Goal: Use online tool/utility: Utilize a website feature to perform a specific function

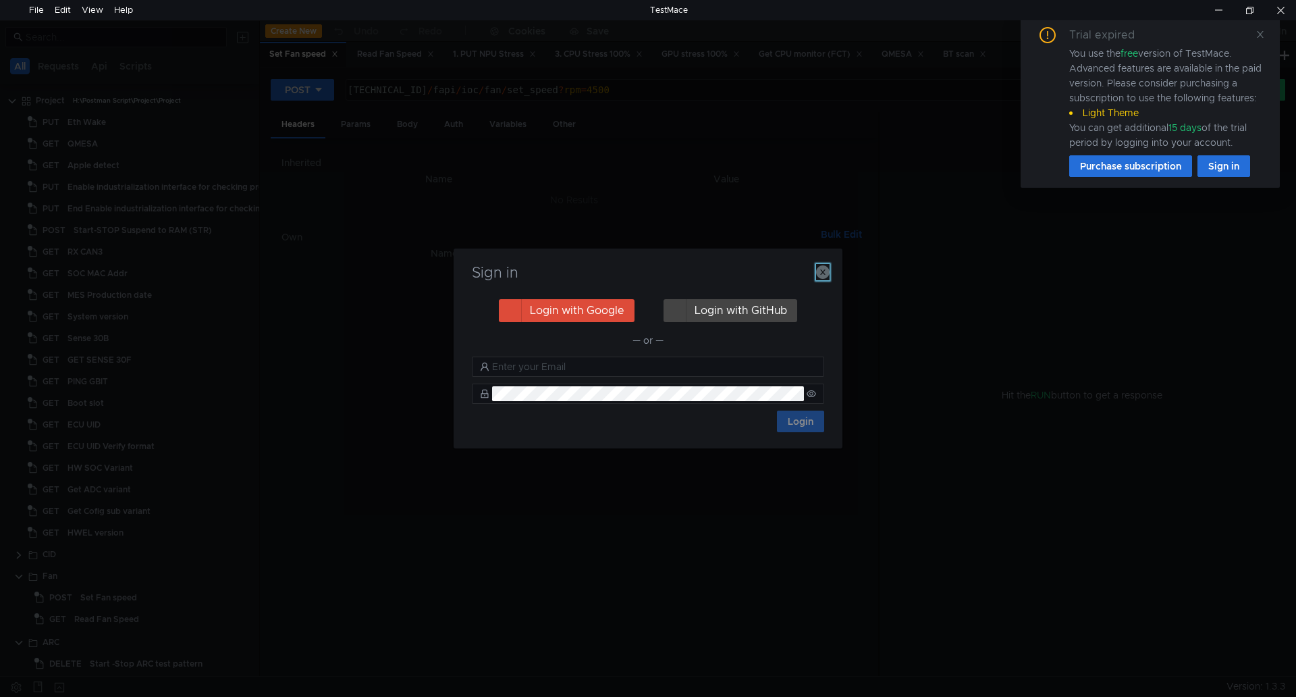
click at [825, 270] on icon "button" at bounding box center [823, 272] width 14 height 14
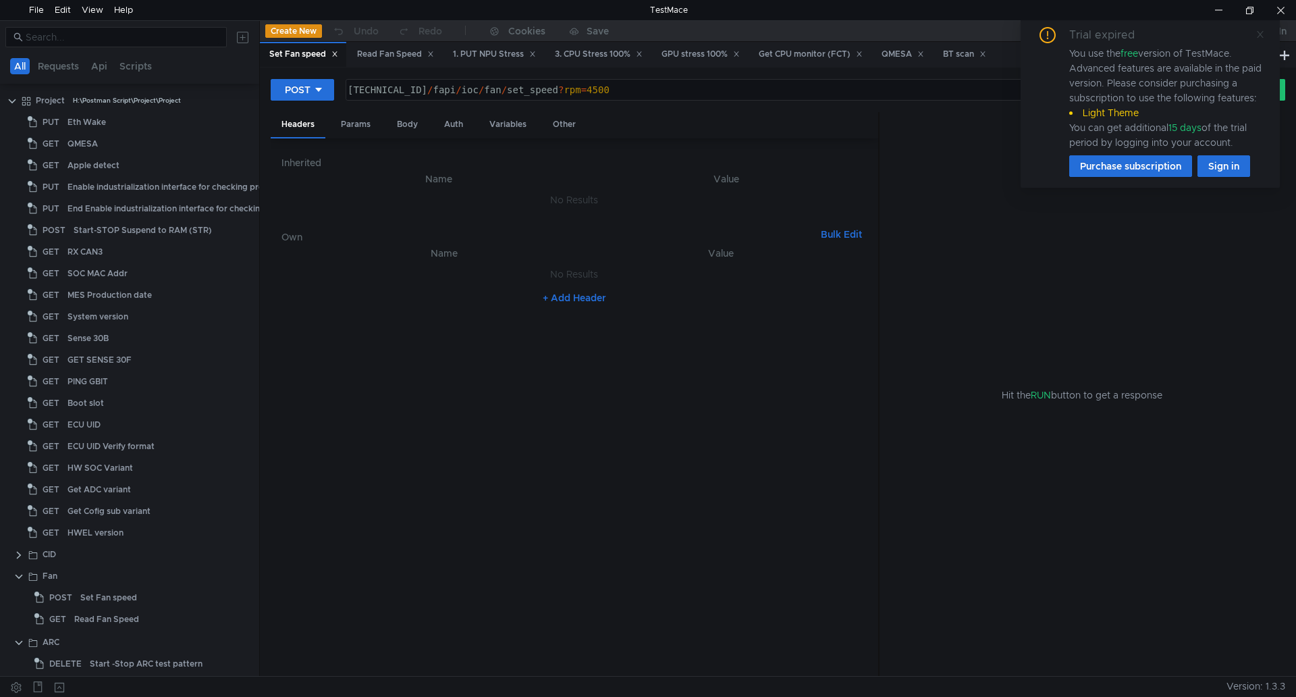
click at [1258, 32] on icon at bounding box center [1260, 34] width 7 height 7
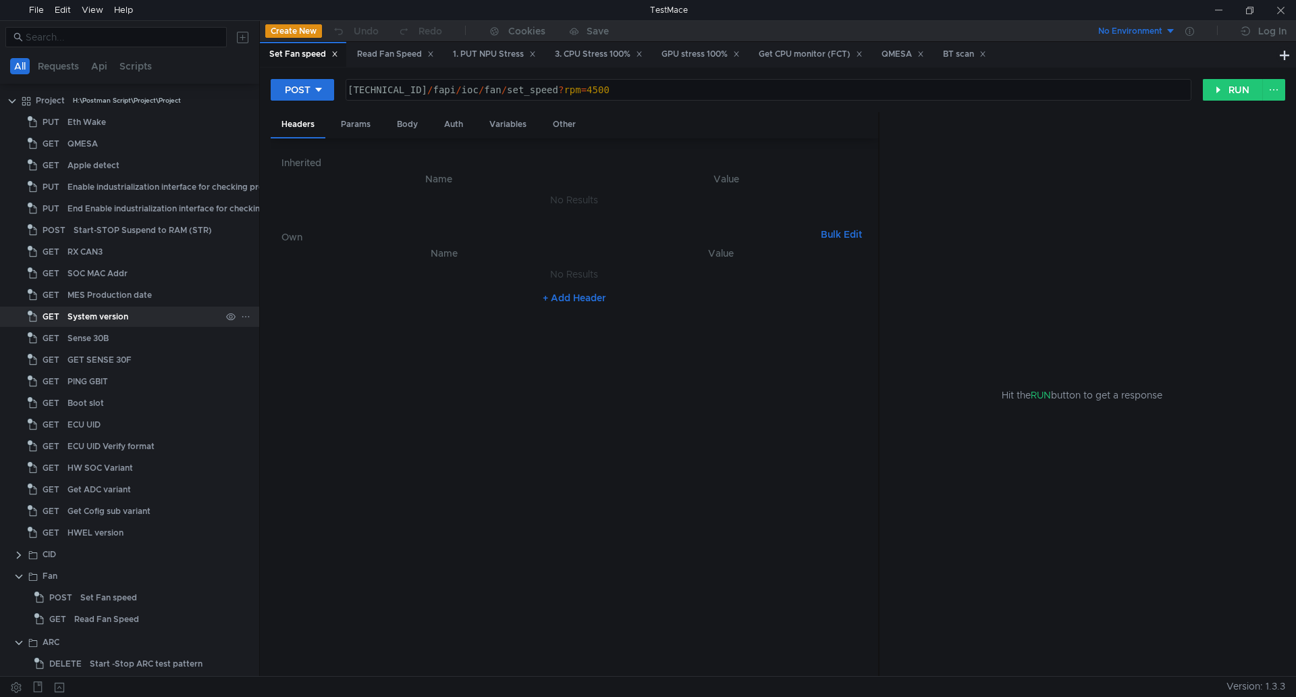
click at [188, 315] on div "System version" at bounding box center [144, 316] width 153 height 20
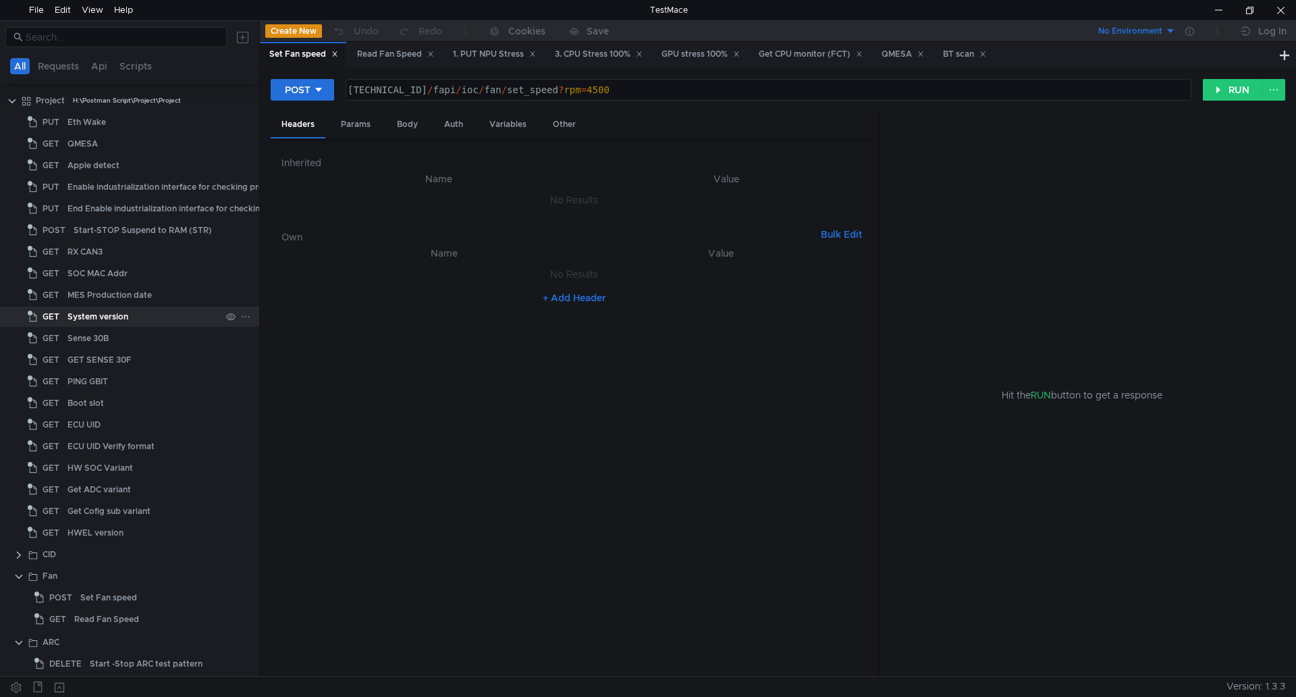
click at [143, 313] on div "System version" at bounding box center [144, 316] width 153 height 20
click at [1218, 94] on button "RUN" at bounding box center [1233, 90] width 60 height 22
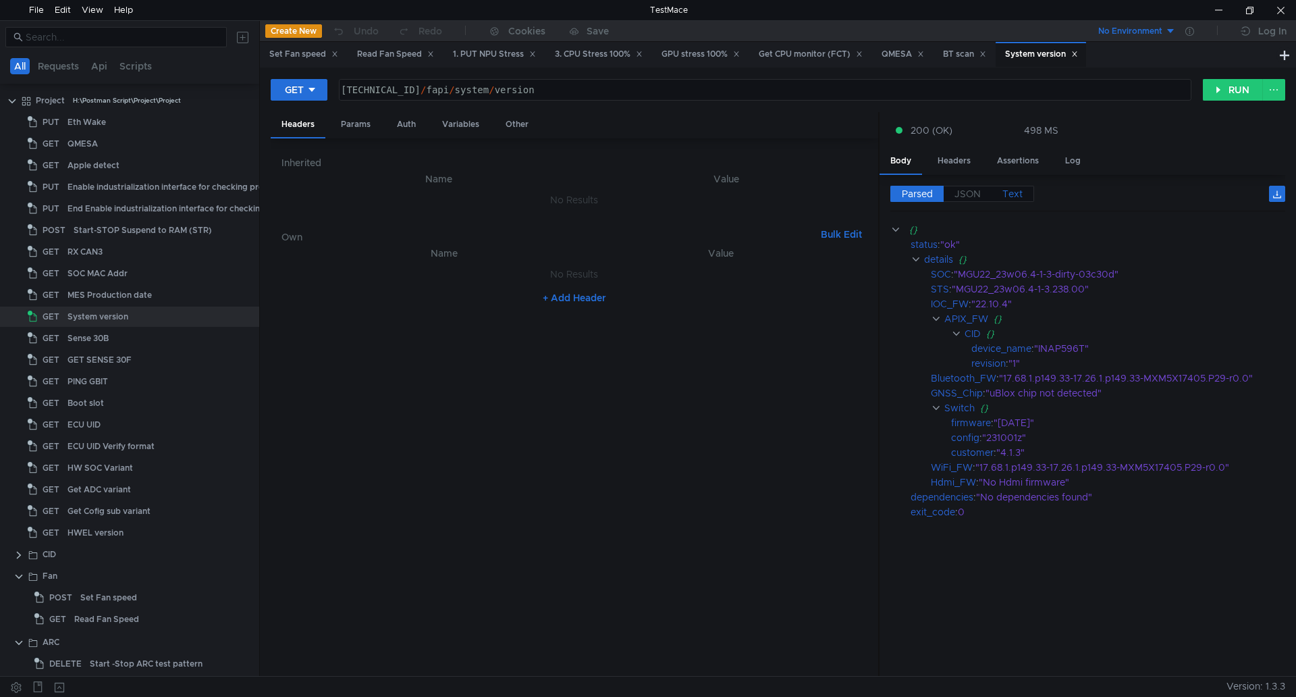
click at [1019, 194] on span "Text" at bounding box center [1012, 194] width 20 height 12
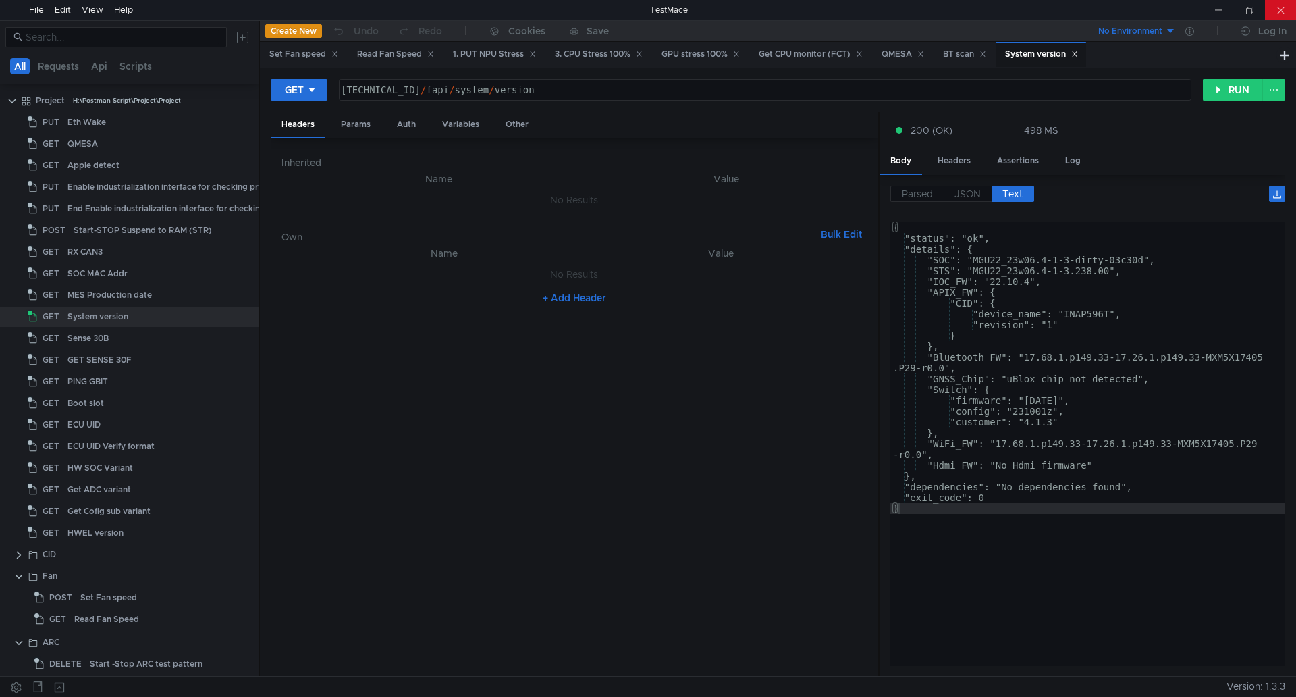
click at [1292, 9] on div at bounding box center [1280, 10] width 31 height 20
